Goal: Task Accomplishment & Management: Manage account settings

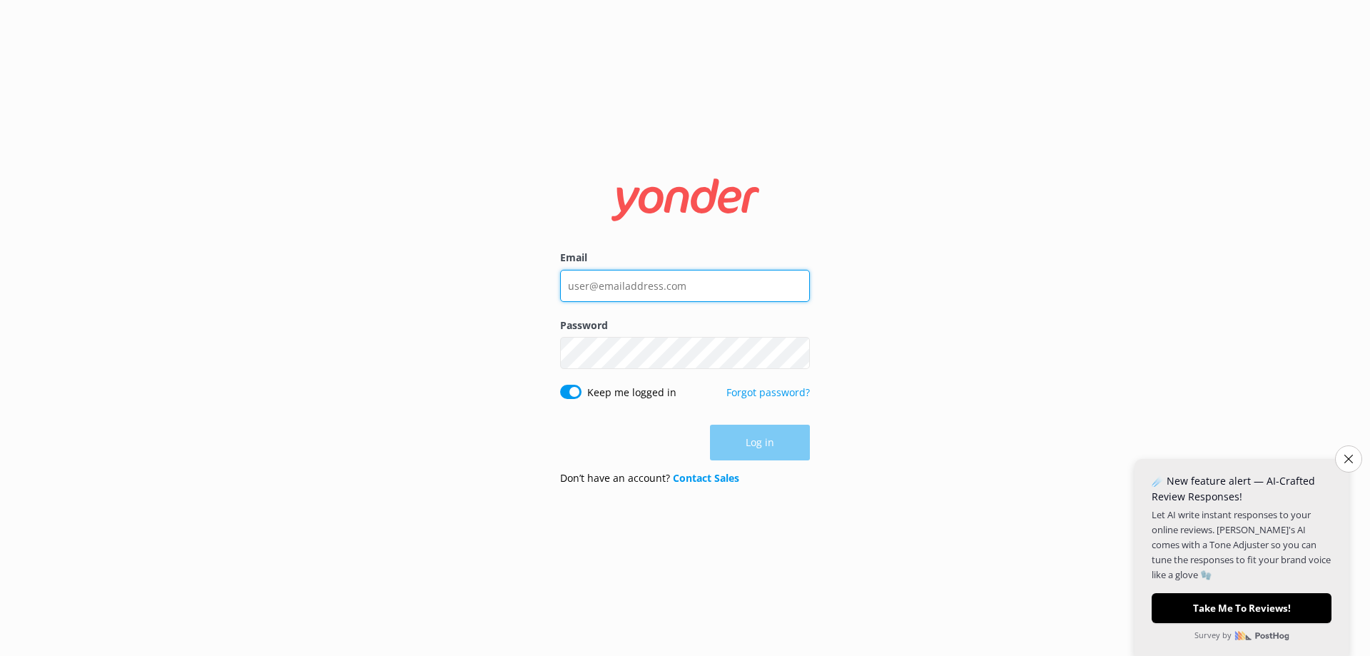
drag, startPoint x: 749, startPoint y: 292, endPoint x: 744, endPoint y: 286, distance: 8.1
click at [746, 289] on input "Email" at bounding box center [685, 286] width 250 height 32
paste input "[EMAIL_ADDRESS][DOMAIN_NAME]"
type input "[EMAIL_ADDRESS][DOMAIN_NAME]"
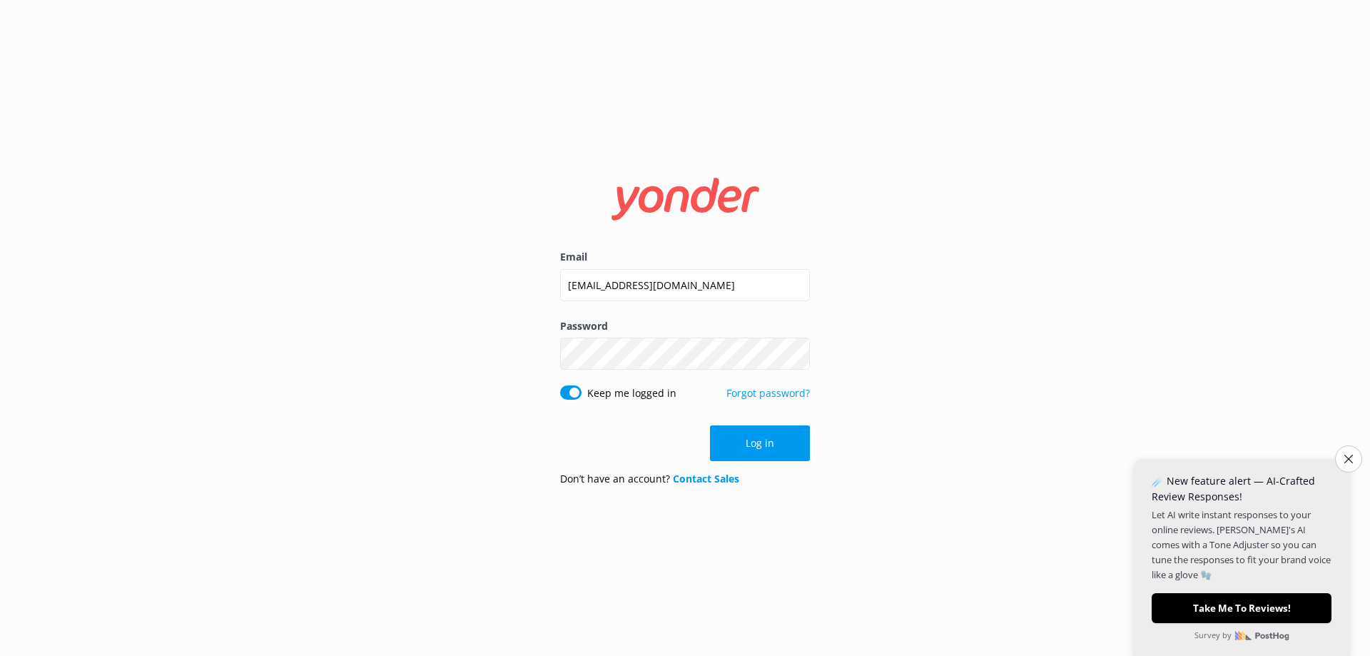
drag, startPoint x: 761, startPoint y: 445, endPoint x: 827, endPoint y: 418, distance: 71.4
click at [763, 445] on button "Log in" at bounding box center [760, 443] width 100 height 36
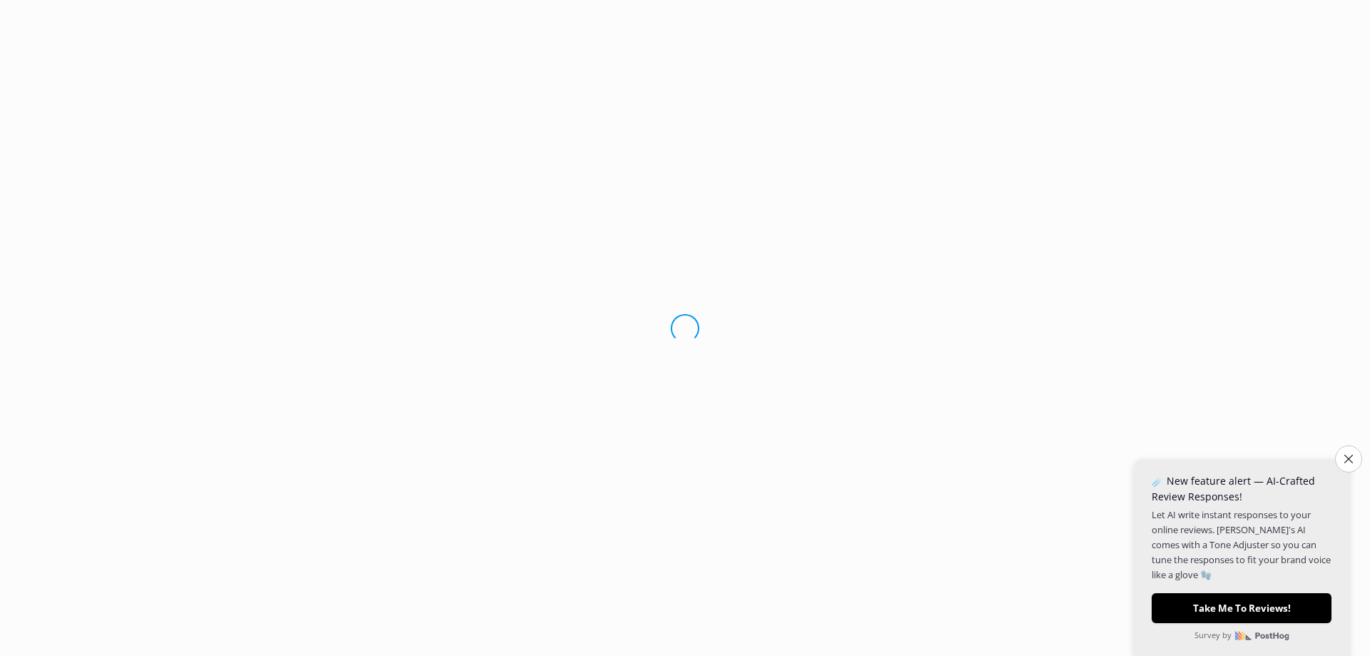
drag, startPoint x: 1359, startPoint y: 459, endPoint x: 1350, endPoint y: 389, distance: 70.5
click at [1358, 451] on button "Close survey" at bounding box center [1348, 458] width 27 height 27
